Goal: Register for event/course

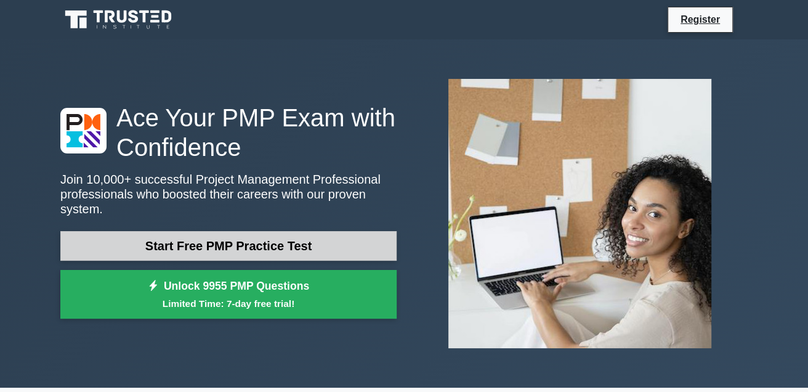
click at [277, 236] on link "Start Free PMP Practice Test" at bounding box center [228, 246] width 336 height 30
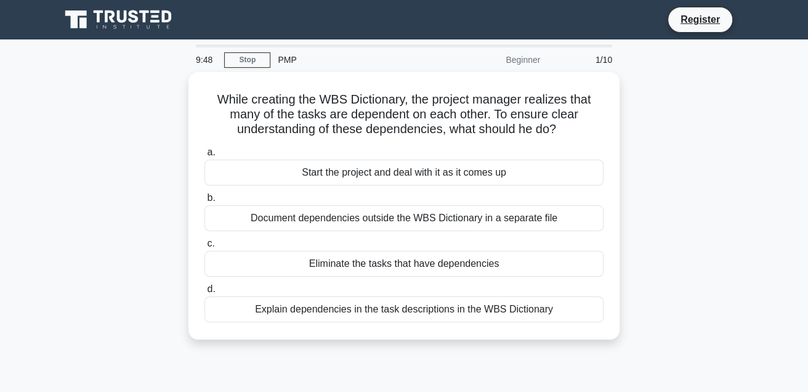
drag, startPoint x: 357, startPoint y: 20, endPoint x: 332, endPoint y: -46, distance: 70.3
click at [332, 0] on html "Register 9:48 Stop PMP" at bounding box center [404, 332] width 808 height 665
